Goal: Task Accomplishment & Management: Use online tool/utility

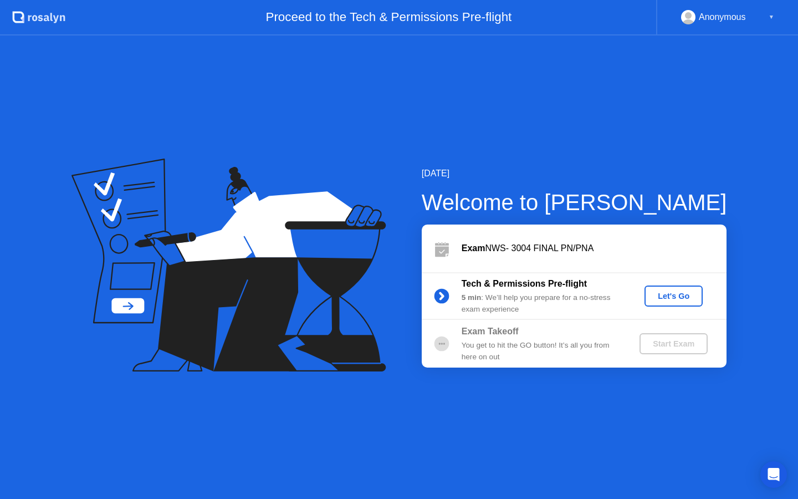
click at [659, 291] on div "Let's Go" at bounding box center [673, 295] width 49 height 9
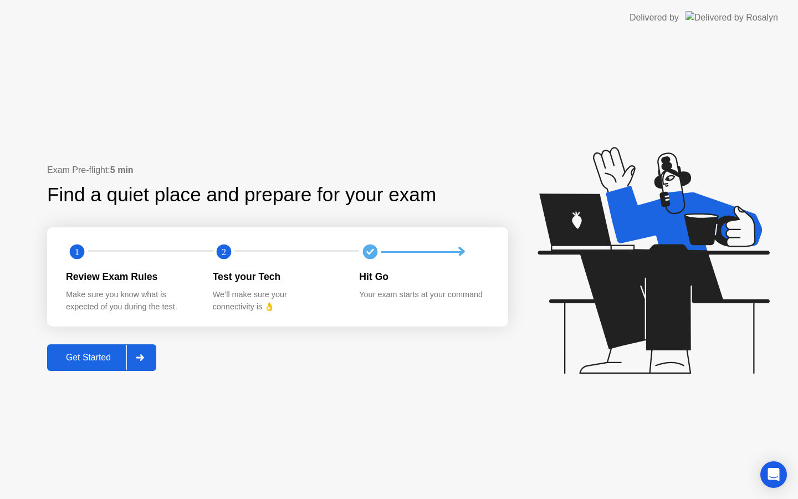
click at [102, 353] on div "Get Started" at bounding box center [88, 357] width 76 height 10
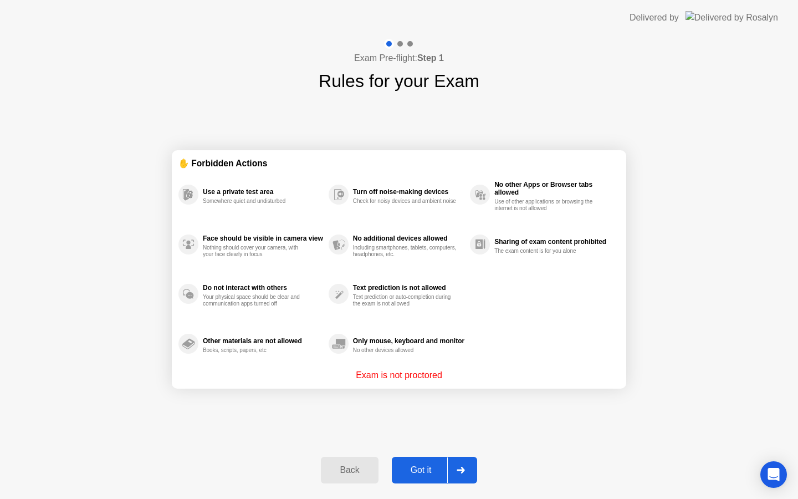
click at [410, 475] on div "Got it" at bounding box center [421, 470] width 52 height 10
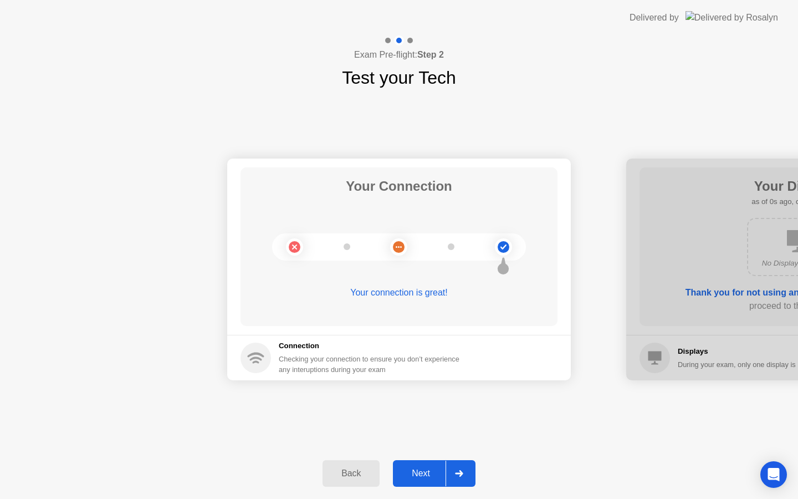
click at [423, 468] on div "Next" at bounding box center [420, 473] width 49 height 10
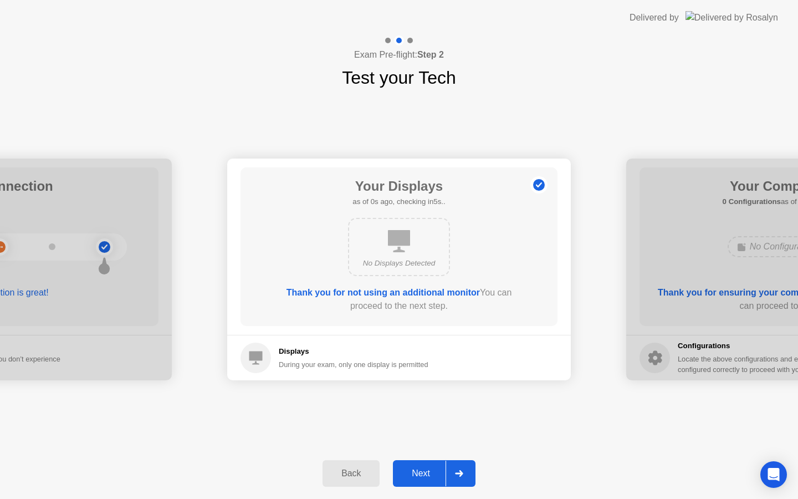
click at [423, 468] on div "Next" at bounding box center [420, 473] width 49 height 10
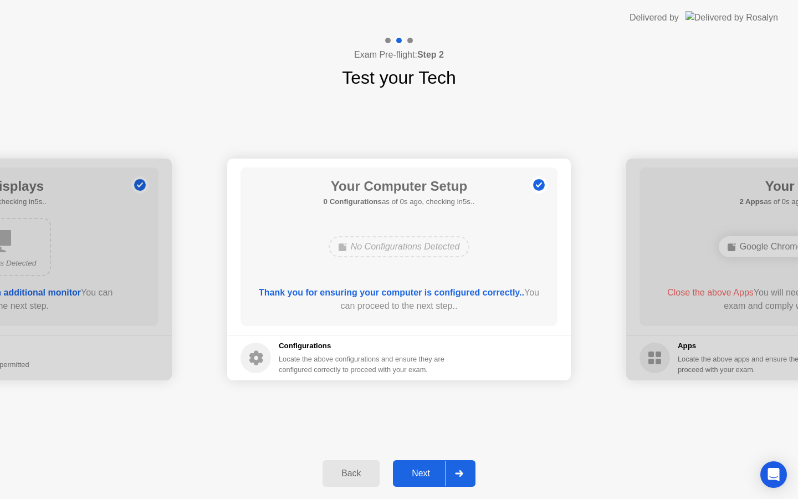
click at [423, 468] on div "Next" at bounding box center [420, 473] width 49 height 10
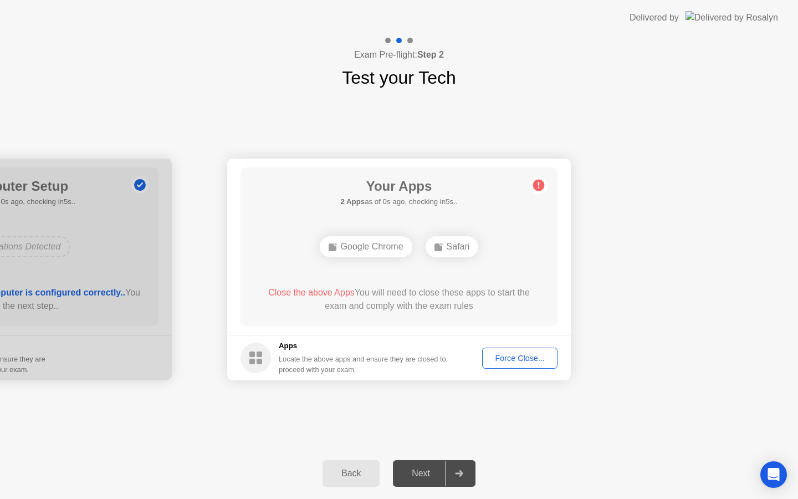
click at [423, 468] on div "Next" at bounding box center [420, 473] width 49 height 10
click at [537, 353] on div "Force Close..." at bounding box center [520, 357] width 68 height 9
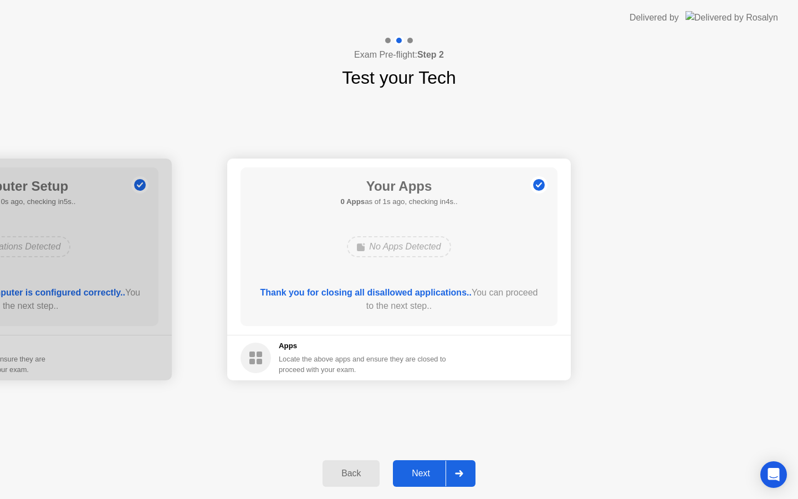
click at [420, 477] on div "Next" at bounding box center [420, 473] width 49 height 10
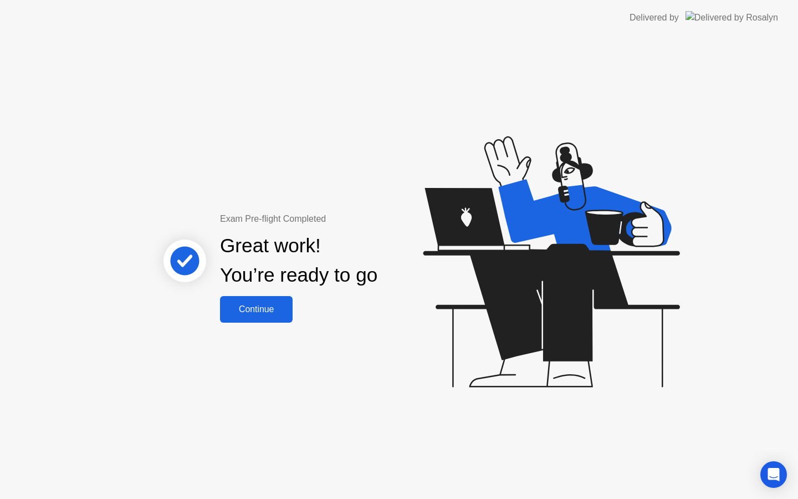
click at [259, 314] on div "Continue" at bounding box center [256, 309] width 66 height 10
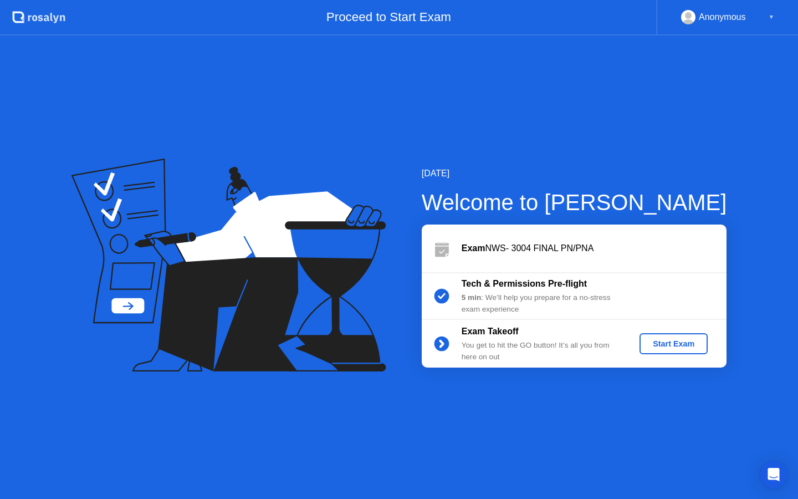
click at [689, 345] on div "Start Exam" at bounding box center [673, 343] width 59 height 9
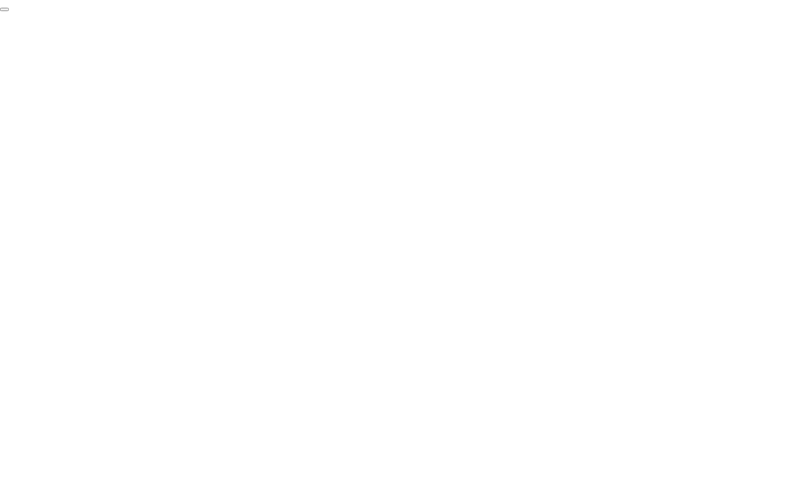
click div "End Proctoring Session"
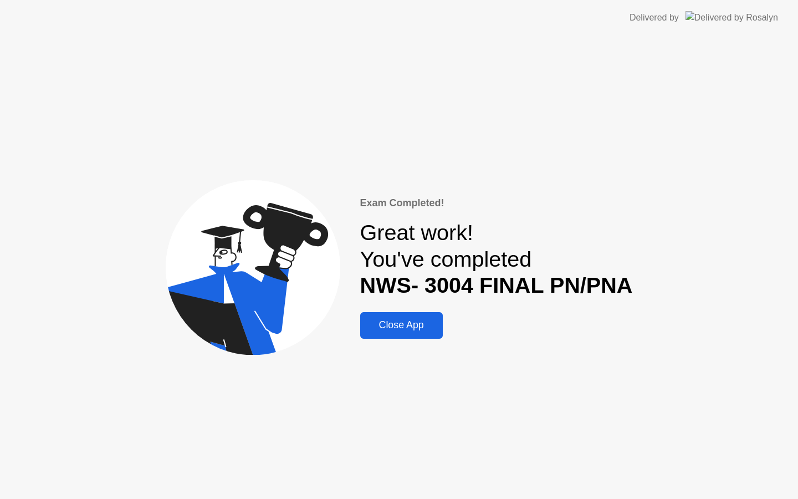
click at [438, 325] on div "Close App" at bounding box center [401, 325] width 76 height 12
